Goal: Communication & Community: Ask a question

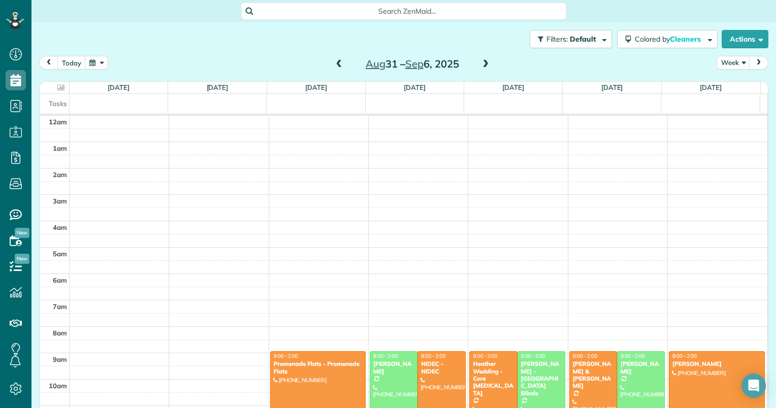
scroll to position [184, 0]
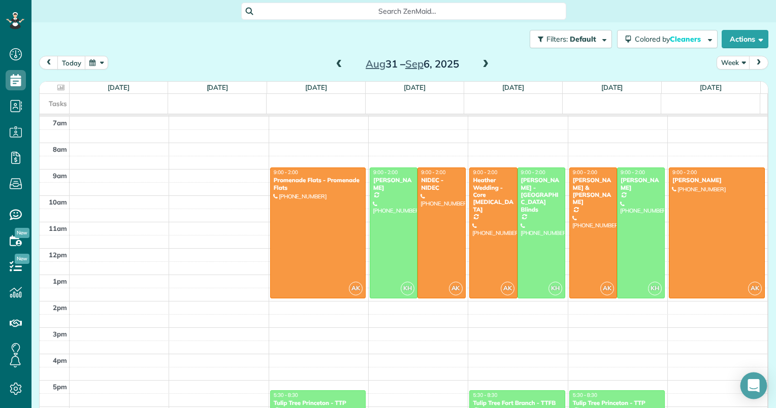
click at [753, 387] on icon "Open Intercom Messenger" at bounding box center [753, 385] width 12 height 13
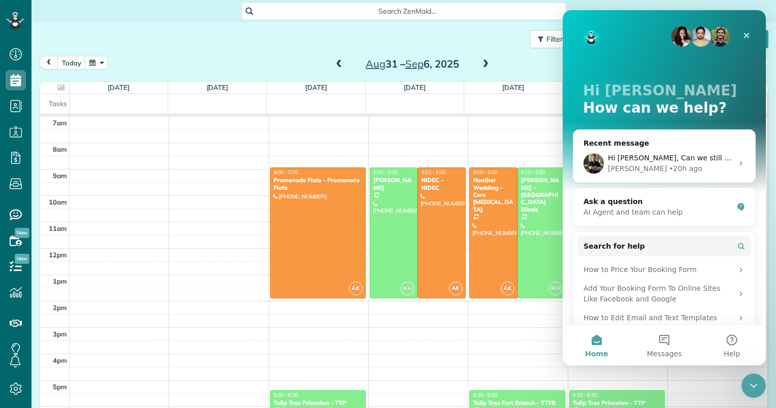
scroll to position [0, 0]
click at [655, 216] on div "AI Agent and team can help" at bounding box center [657, 212] width 149 height 11
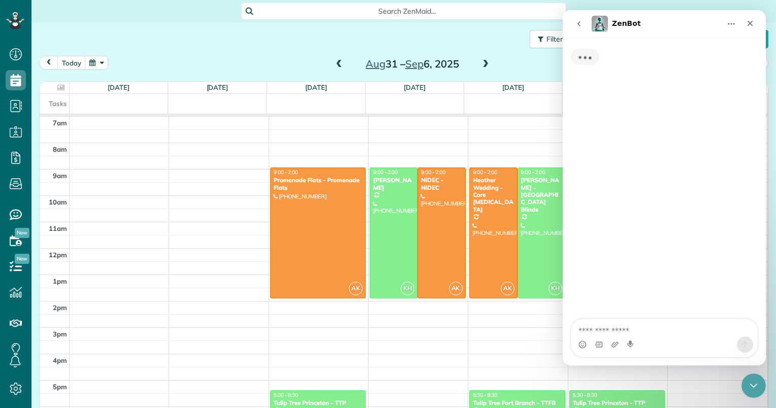
click at [655, 216] on div "Typing" at bounding box center [663, 179] width 203 height 283
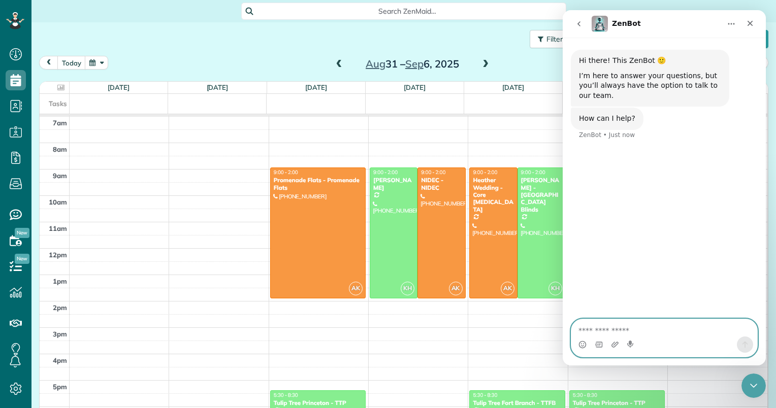
click at [638, 321] on textarea "Ask a question…" at bounding box center [664, 327] width 186 height 17
type textarea "**********"
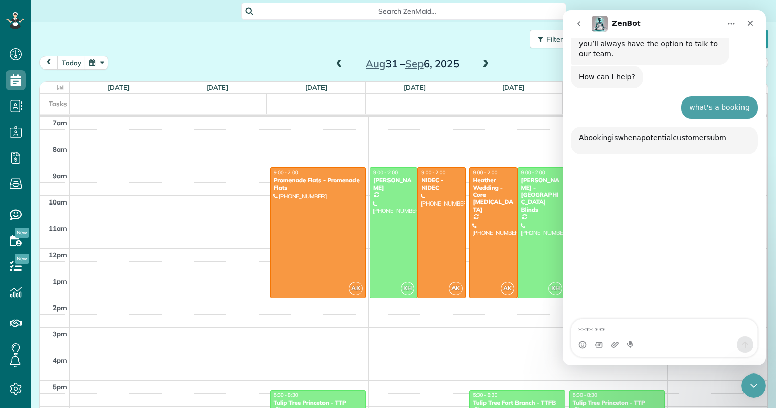
scroll to position [93, 0]
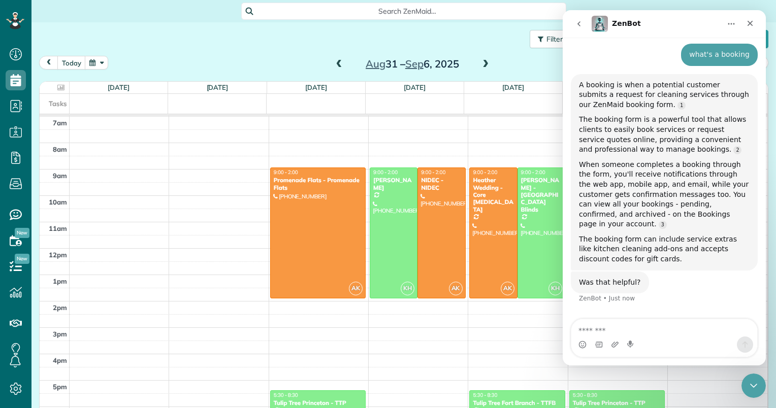
click at [614, 278] on div "Was that helpful?" at bounding box center [610, 283] width 62 height 10
click at [622, 328] on textarea "Message…" at bounding box center [664, 327] width 186 height 17
type textarea "***"
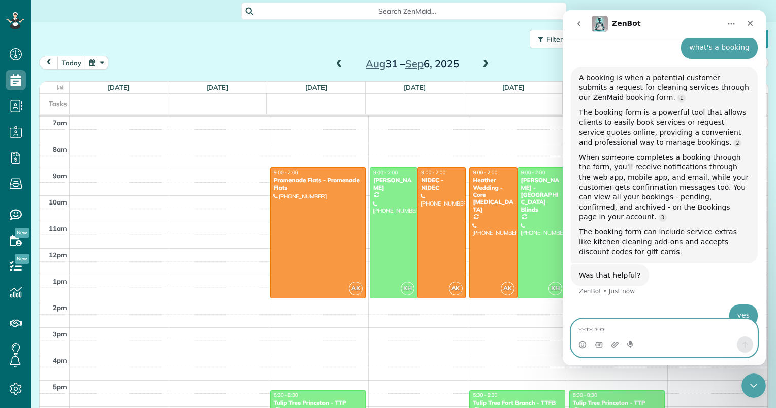
scroll to position [114, 0]
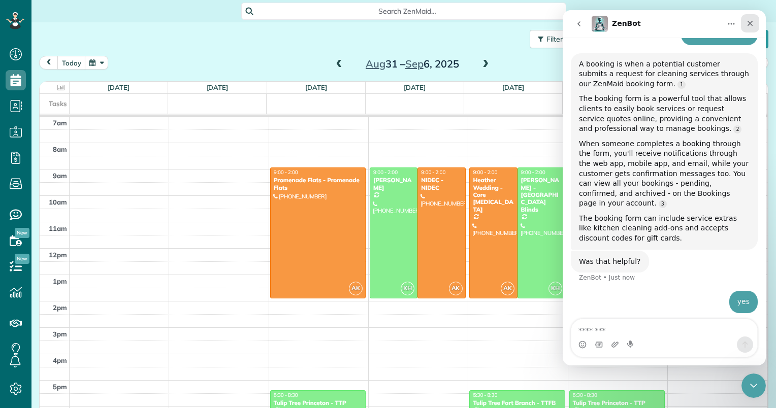
click at [749, 23] on icon "Close" at bounding box center [750, 24] width 6 height 6
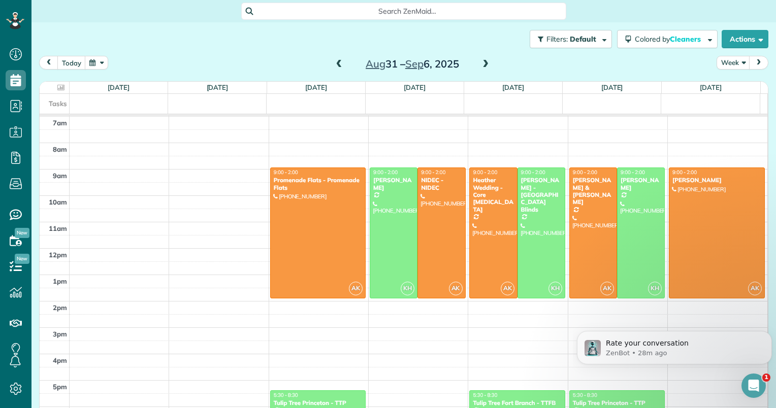
scroll to position [233, 0]
